Goal: Navigation & Orientation: Find specific page/section

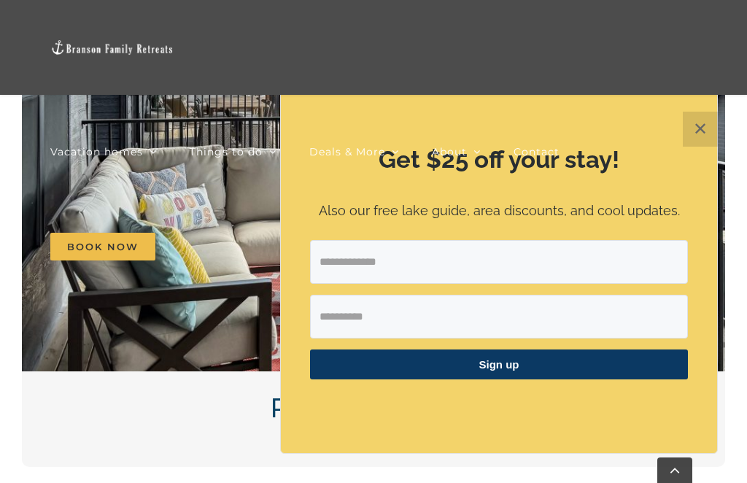
scroll to position [1447, 0]
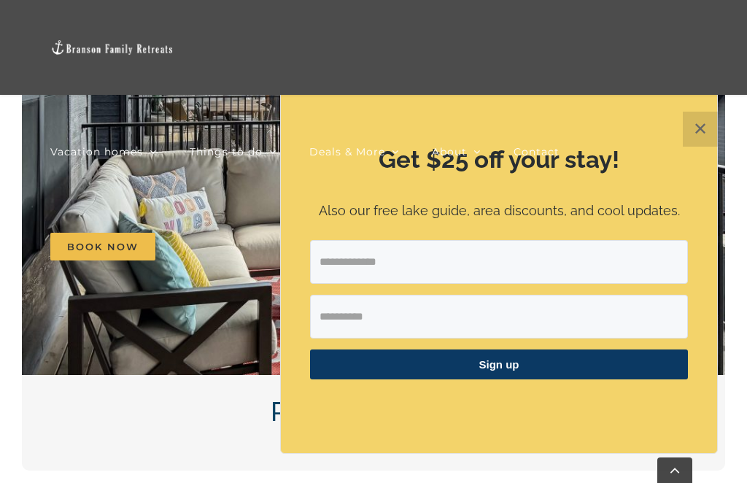
click at [707, 131] on div "Vacation homes 2 to 3 Bedrooms Mini Camp | 2 Bedrooms Mini Pearl | 2 Bedrooms M…" at bounding box center [374, 147] width 704 height 294
click at [712, 130] on div "Vacation homes 2 to 3 Bedrooms Mini Camp | 2 Bedrooms Mini Pearl | 2 Bedrooms M…" at bounding box center [374, 147] width 704 height 294
click at [715, 134] on div "Vacation homes 2 to 3 Bedrooms Mini Camp | 2 Bedrooms Mini Pearl | 2 Bedrooms M…" at bounding box center [374, 147] width 704 height 294
click at [709, 127] on div "Vacation homes 2 to 3 Bedrooms Mini Camp | 2 Bedrooms Mini Pearl | 2 Bedrooms M…" at bounding box center [374, 147] width 704 height 294
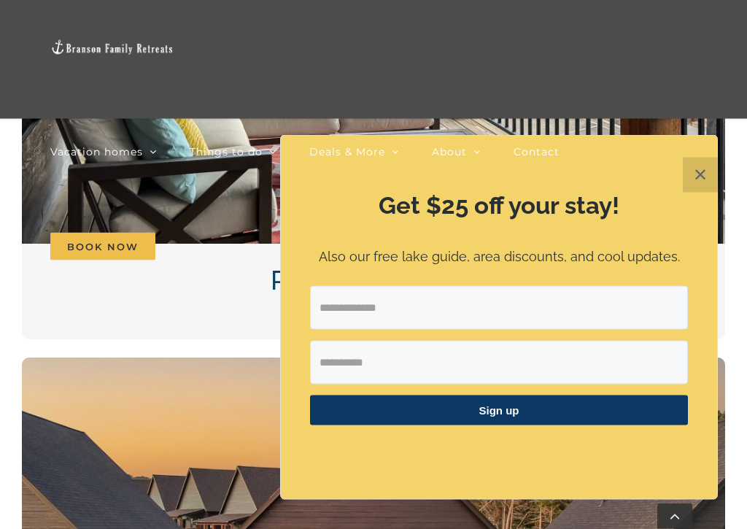
scroll to position [1629, 0]
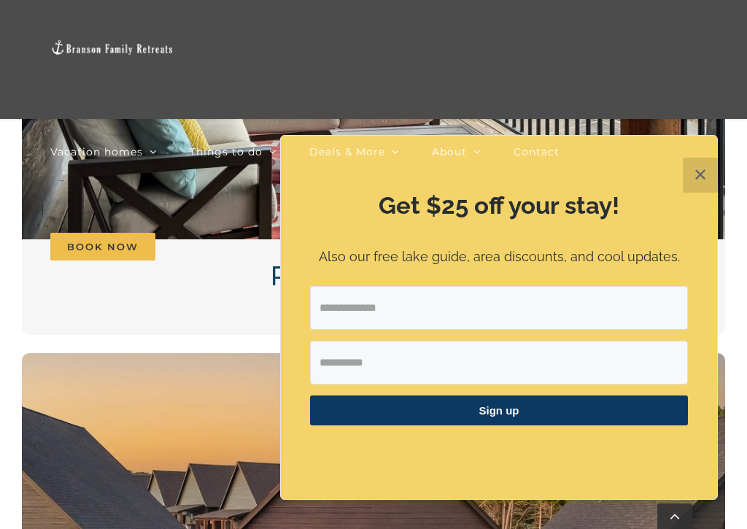
click at [705, 180] on div "Vacation homes 2 to 3 Bedrooms Mini Camp | 2 Bedrooms Mini Pearl | 2 Bedrooms M…" at bounding box center [374, 147] width 704 height 294
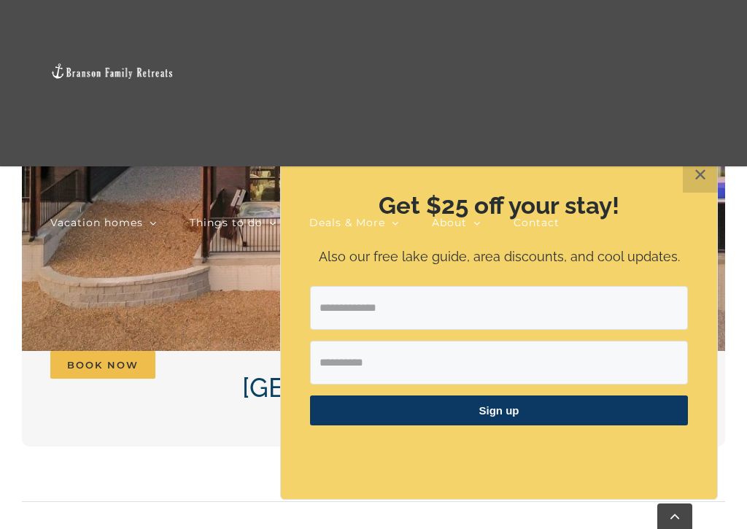
scroll to position [2152, 0]
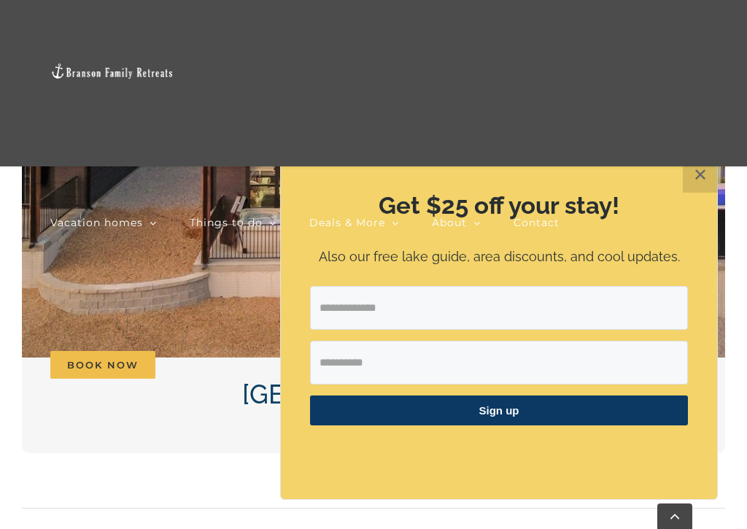
click at [707, 176] on div "Vacation homes 2 to 3 Bedrooms Mini Camp | 2 Bedrooms Mini Pearl | 2 Bedrooms M…" at bounding box center [374, 218] width 704 height 436
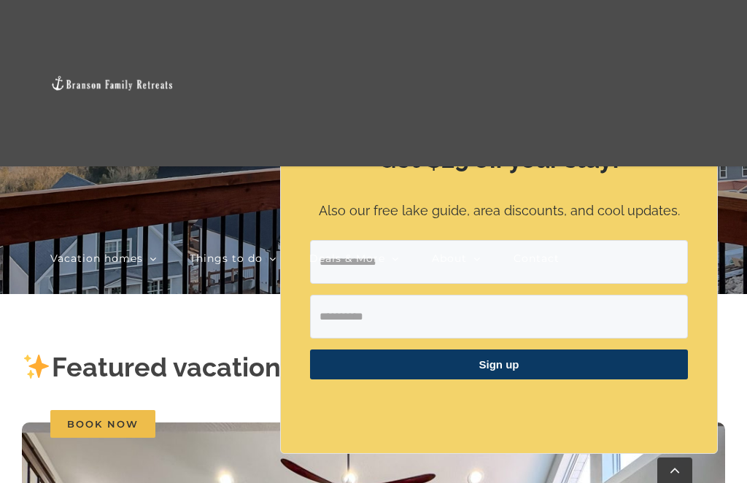
scroll to position [0, 0]
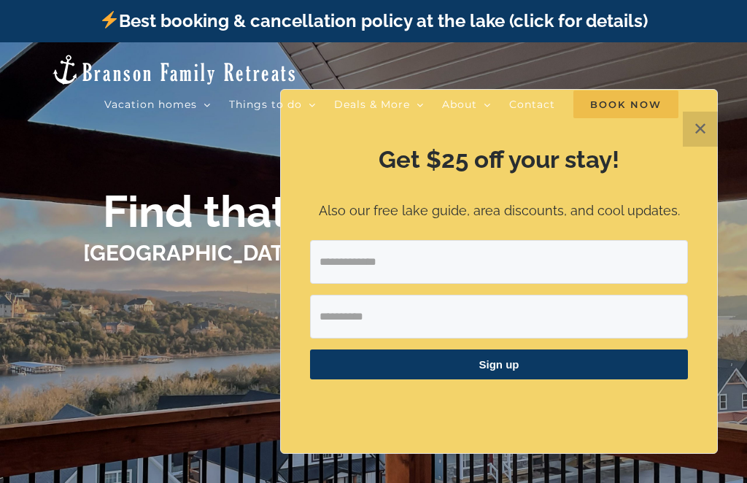
click at [702, 128] on div "Vacation homes 2 to 3 Bedrooms Mini Camp | 2 Bedrooms Mini Pearl | 2 Bedrooms M…" at bounding box center [373, 125] width 747 height 166
click at [700, 128] on div "Vacation homes 2 to 3 Bedrooms Mini Camp | 2 Bedrooms Mini Pearl | 2 Bedrooms M…" at bounding box center [373, 125] width 747 height 166
click at [703, 126] on div "Vacation homes 2 to 3 Bedrooms Mini Camp | 2 Bedrooms Mini Pearl | 2 Bedrooms M…" at bounding box center [373, 125] width 747 height 166
click at [712, 126] on button "✕" at bounding box center [700, 129] width 35 height 35
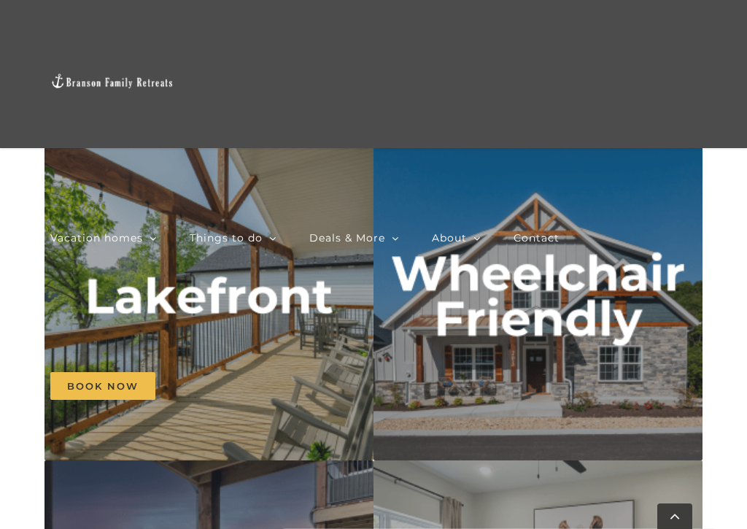
scroll to position [4556, 0]
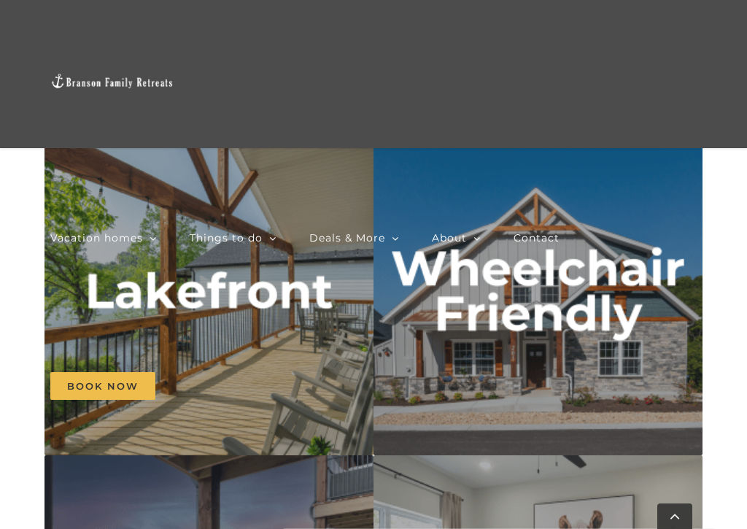
click at [606, 347] on nav "Vacation homes 2 to 3 Bedrooms Mini Camp | 2 Bedrooms Mini Pearl | 2 Bedrooms M…" at bounding box center [373, 312] width 647 height 296
click at [589, 309] on li "Contact" at bounding box center [553, 238] width 79 height 148
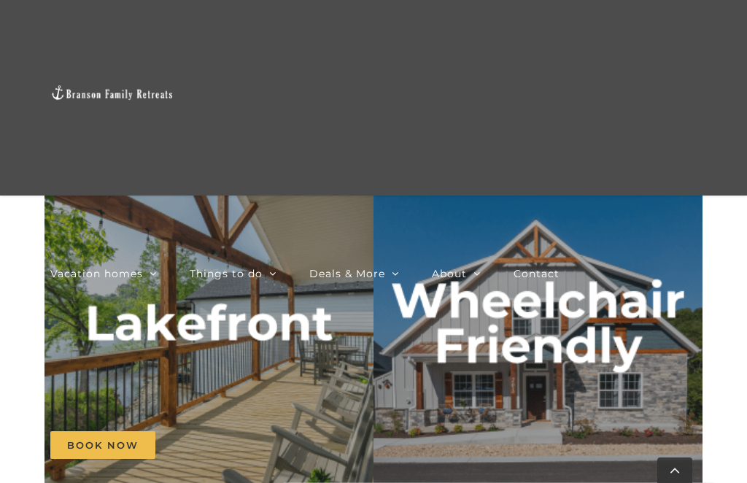
scroll to position [4471, 0]
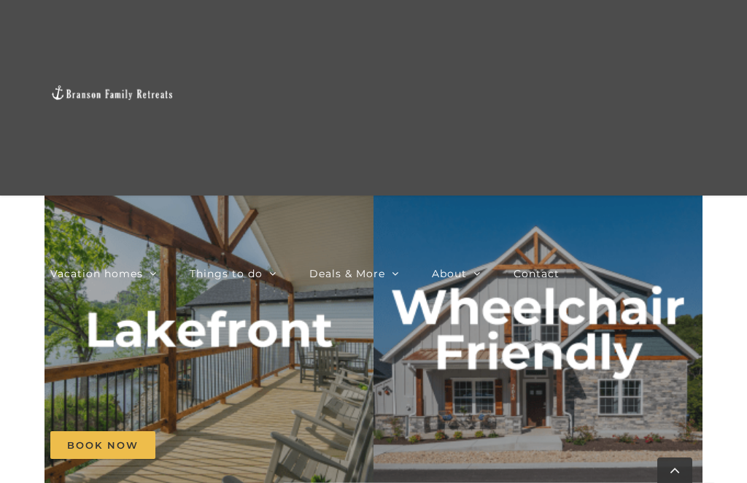
click at [617, 352] on nav "Vacation homes 2 to 3 Bedrooms Mini Camp | 2 Bedrooms Mini Pearl | 2 Bedrooms M…" at bounding box center [373, 359] width 647 height 343
click at [624, 342] on nav "Vacation homes 2 to 3 Bedrooms Mini Camp | 2 Bedrooms Mini Pearl | 2 Bedrooms M…" at bounding box center [373, 359] width 647 height 343
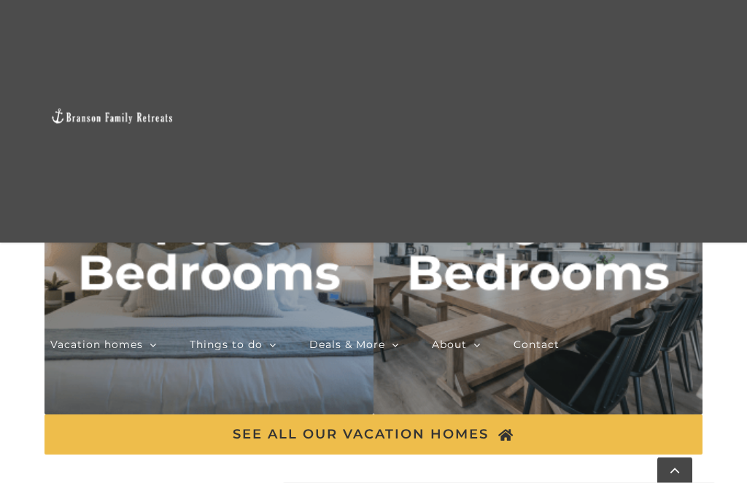
scroll to position [5208, 0]
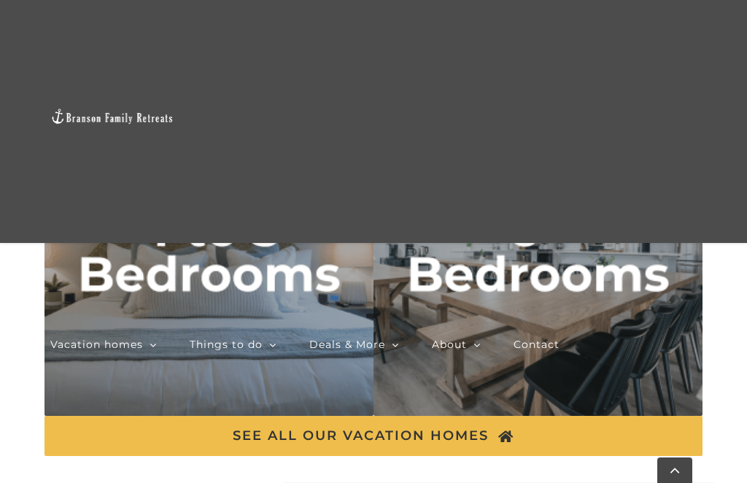
click at [385, 435] on link "Deals & More" at bounding box center [354, 344] width 90 height 219
